Goal: Task Accomplishment & Management: Manage account settings

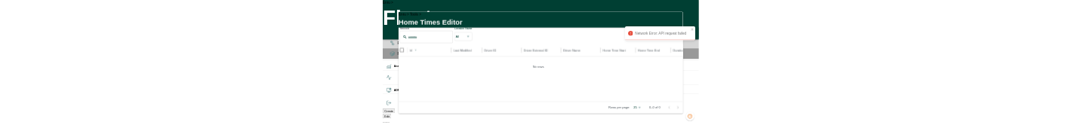
scroll to position [0, 9]
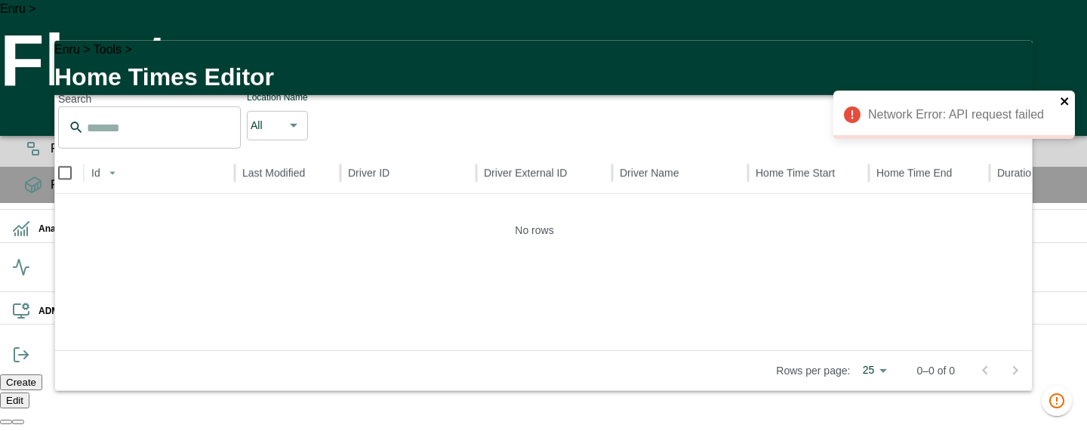
click at [1064, 105] on icon "close" at bounding box center [1065, 101] width 11 height 12
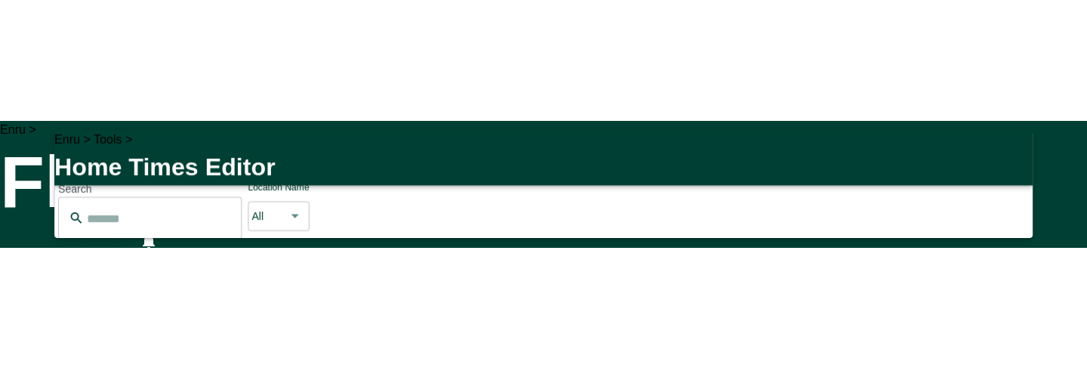
scroll to position [0, 1072803]
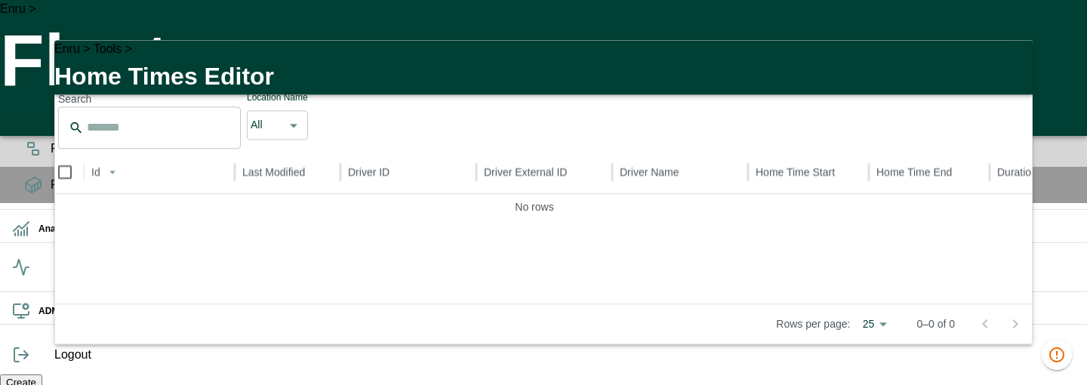
click at [1012, 66] on icon "button" at bounding box center [1011, 61] width 11 height 11
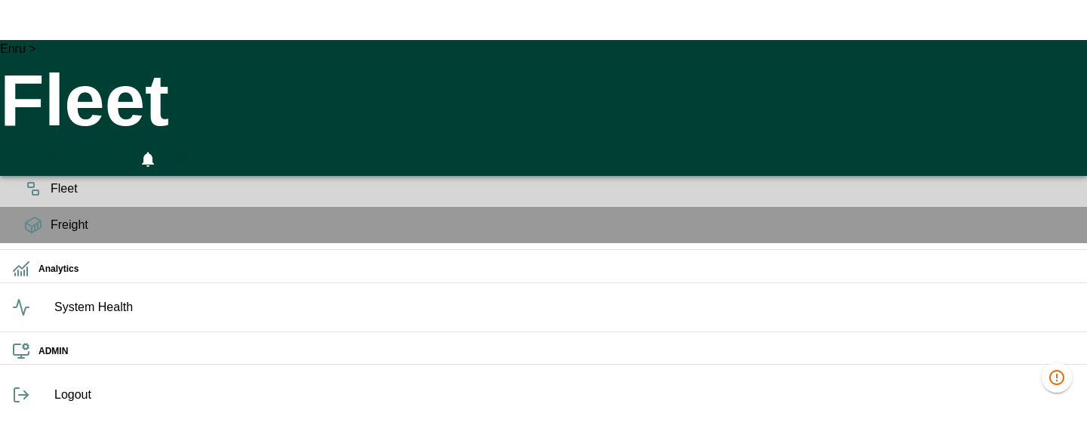
scroll to position [426, 0]
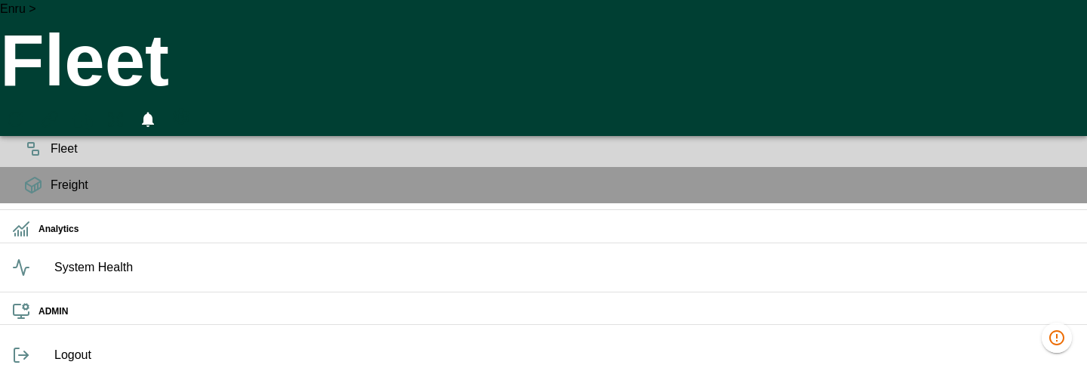
click at [93, 110] on icon "HomeTime Editor" at bounding box center [82, 120] width 22 height 20
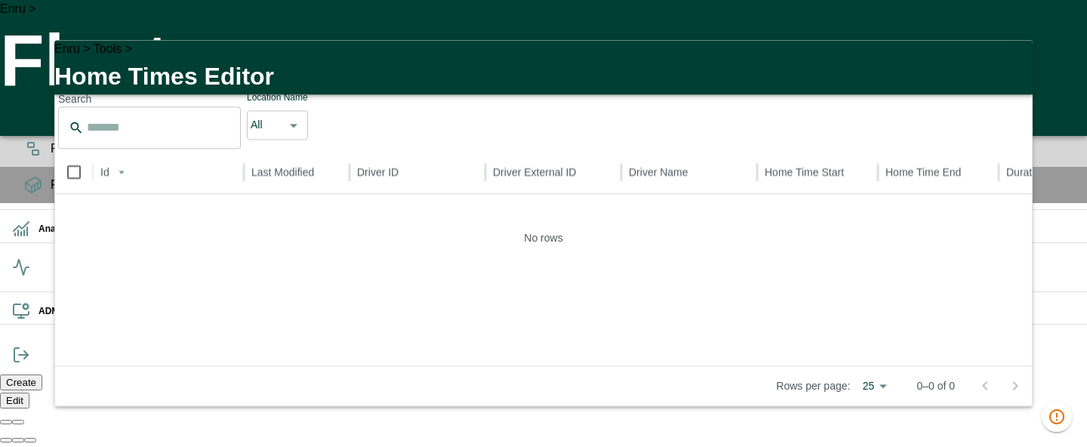
click at [718, 69] on button "Assign" at bounding box center [709, 57] width 52 height 23
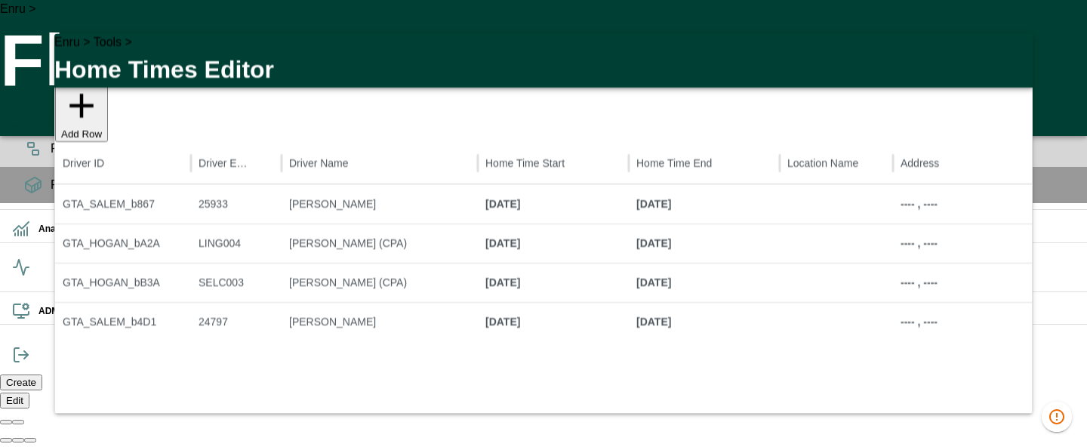
scroll to position [0, 139]
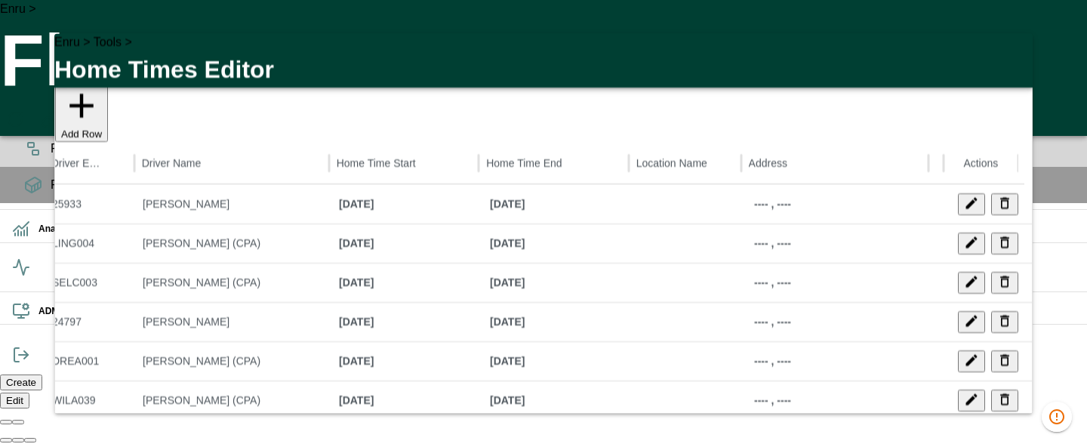
click at [974, 211] on icon "Edit" at bounding box center [971, 203] width 15 height 15
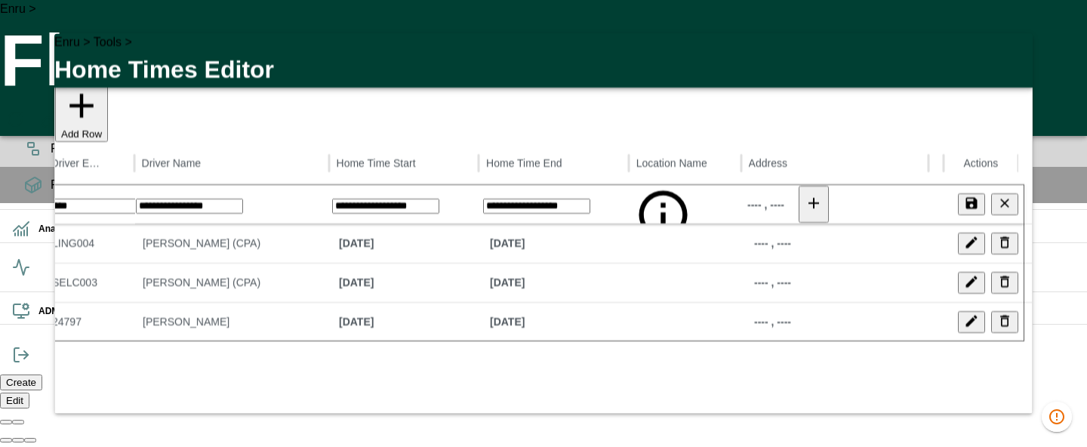
scroll to position [0, 0]
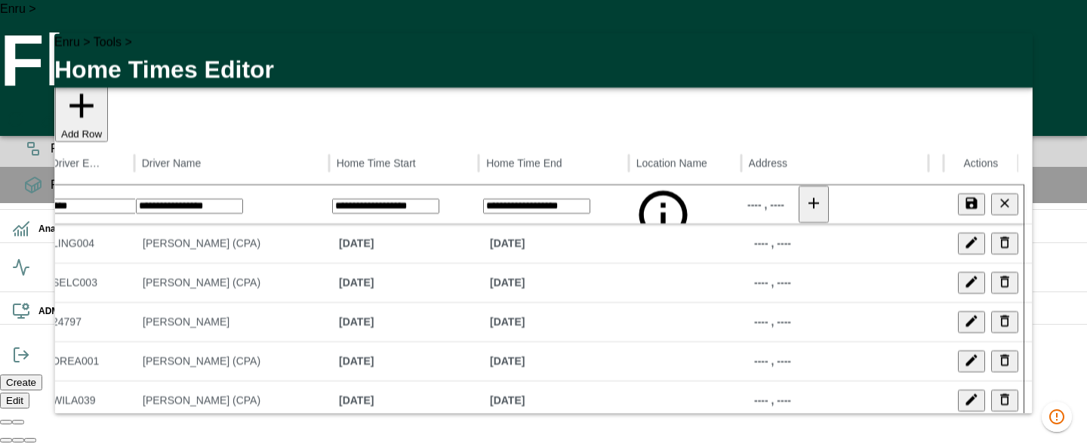
click at [965, 64] on button "Accept & Save" at bounding box center [980, 52] width 92 height 23
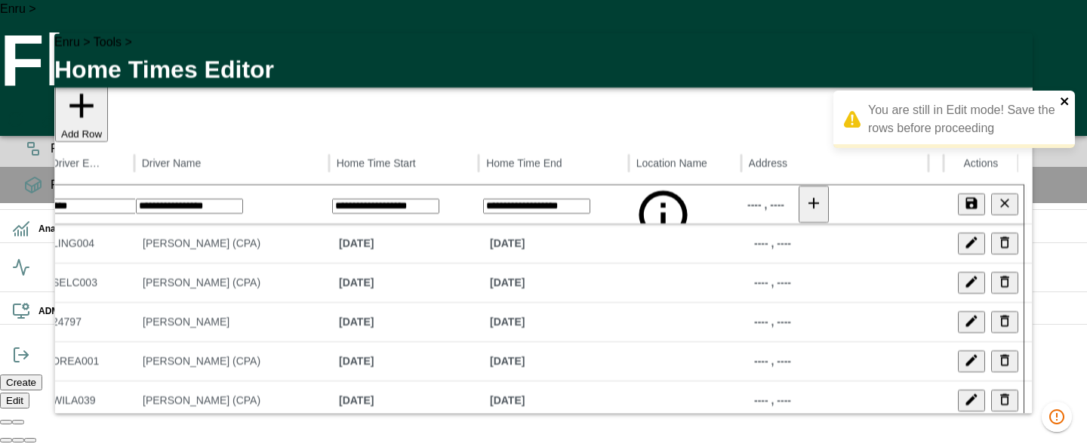
click at [1062, 97] on icon "close" at bounding box center [1065, 101] width 11 height 12
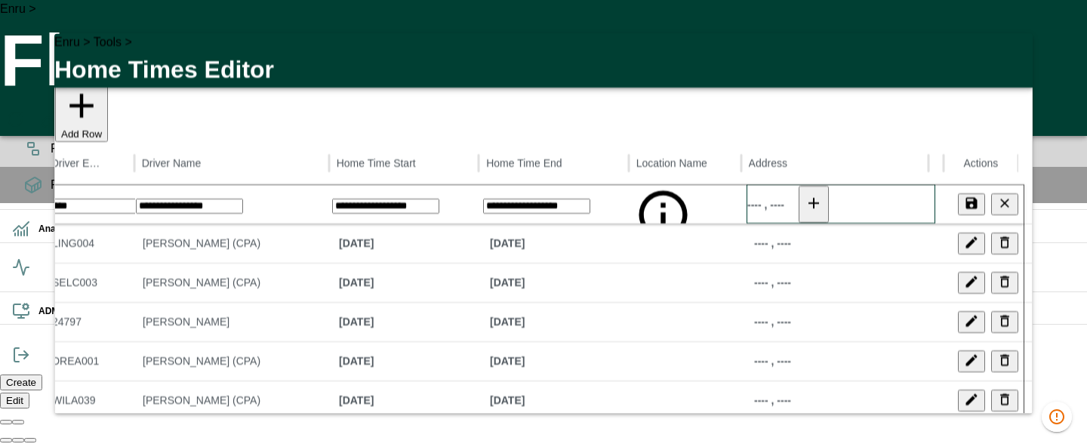
click at [916, 224] on div "---- , ---- ---- ----, ----" at bounding box center [840, 204] width 189 height 39
click at [1002, 211] on icon "Cancel" at bounding box center [1004, 203] width 15 height 15
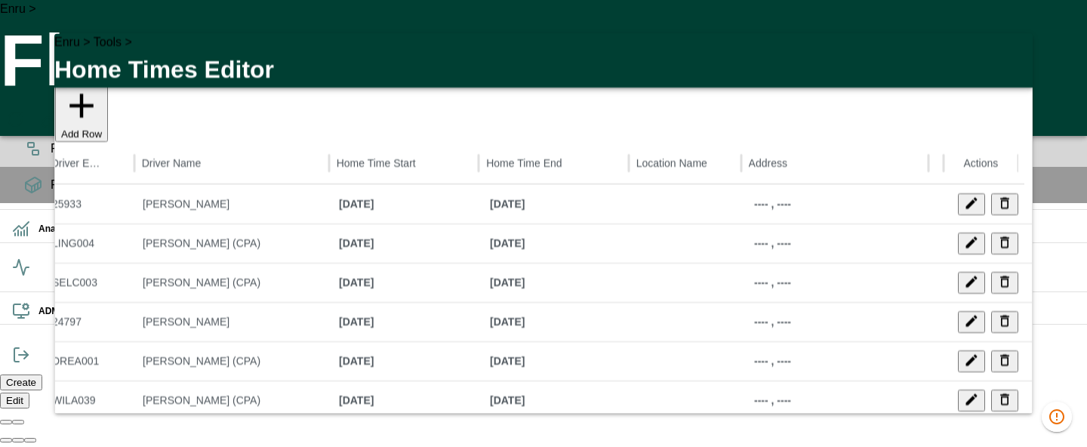
click at [1011, 60] on icon "button" at bounding box center [1011, 54] width 11 height 11
